Goal: Transaction & Acquisition: Purchase product/service

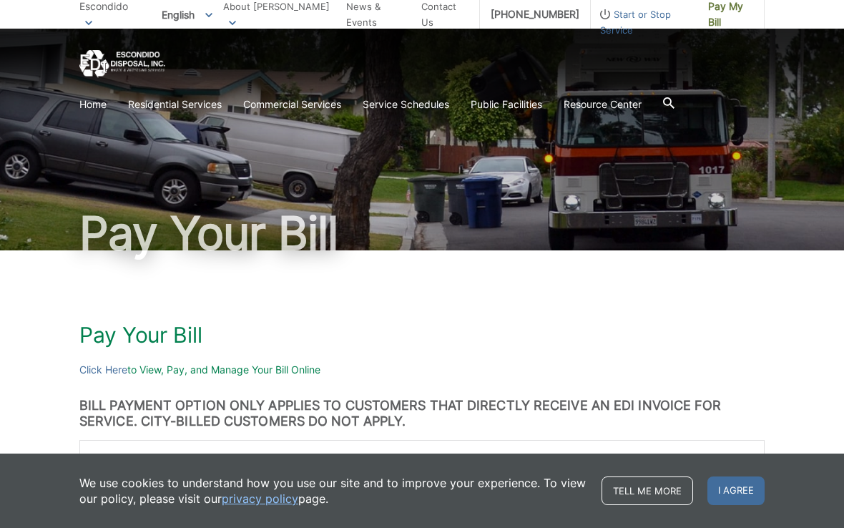
click at [142, 368] on p "Click Here to View, Pay, and Manage Your Bill Online" at bounding box center [421, 370] width 685 height 16
click at [85, 367] on link "Click Here" at bounding box center [103, 370] width 48 height 16
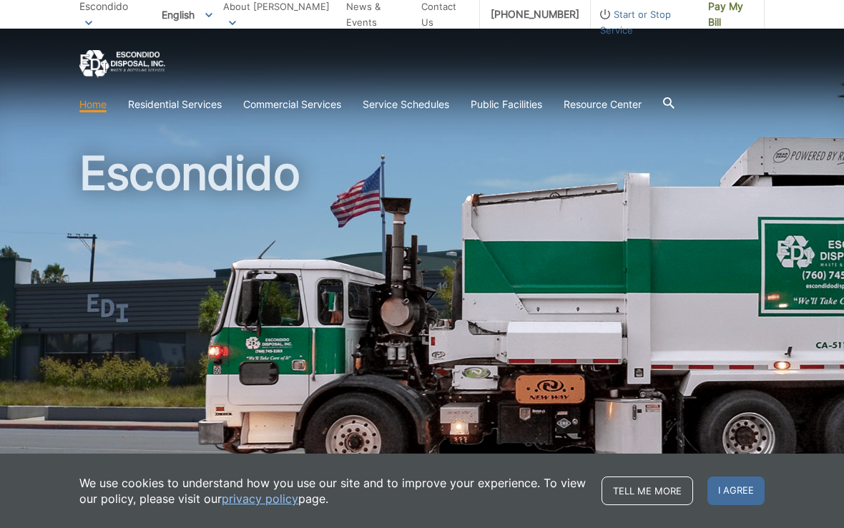
click at [723, 14] on span "Pay My Bill" at bounding box center [730, 14] width 45 height 31
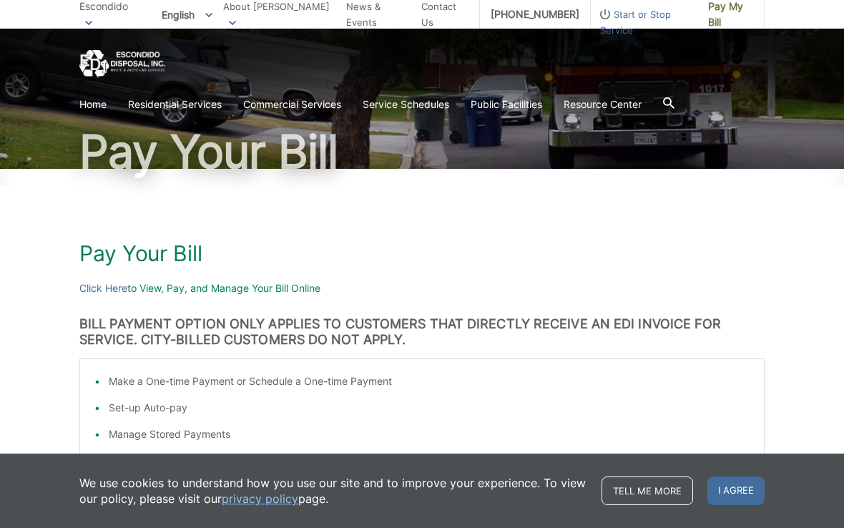
scroll to position [82, 0]
click at [513, 241] on h1 "Pay Your Bill" at bounding box center [421, 253] width 685 height 26
click at [136, 377] on li "Make a One-time Payment or Schedule a One-time Payment" at bounding box center [429, 381] width 641 height 16
click at [109, 383] on li "Make a One-time Payment or Schedule a One-time Payment" at bounding box center [429, 381] width 641 height 16
click at [109, 284] on link "Click Here" at bounding box center [103, 288] width 48 height 16
